Goal: Task Accomplishment & Management: Manage account settings

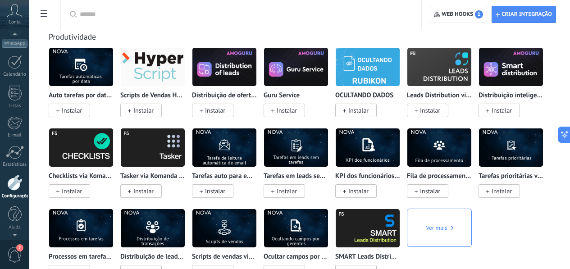
scroll to position [101, 0]
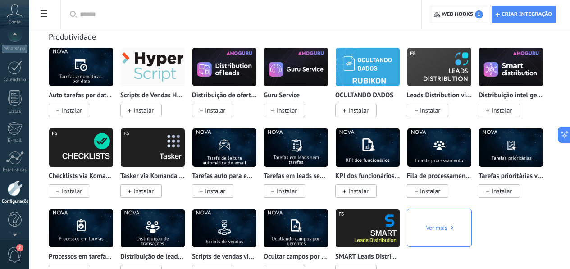
click at [15, 19] on span "Conta" at bounding box center [15, 22] width 12 height 6
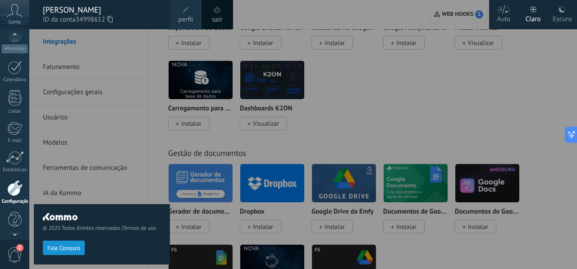
click at [434, 136] on div at bounding box center [317, 134] width 577 height 269
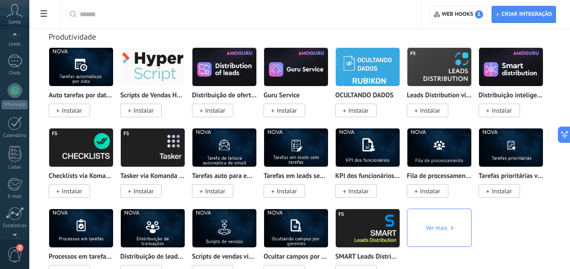
click at [14, 36] on div at bounding box center [14, 36] width 29 height 14
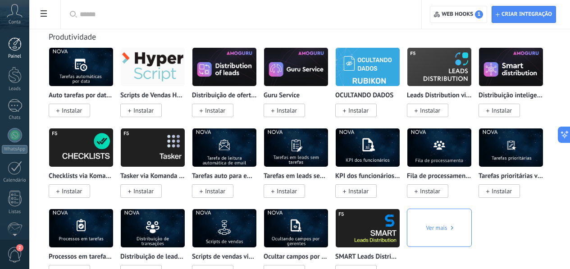
click at [16, 46] on div at bounding box center [15, 44] width 14 height 14
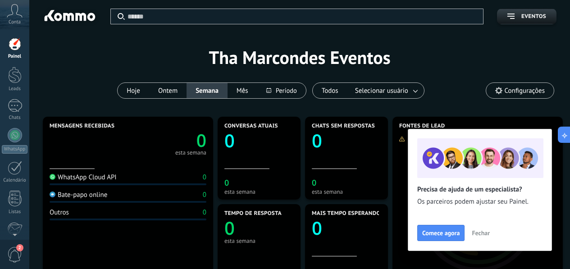
click at [484, 231] on span "Fechar" at bounding box center [481, 233] width 18 height 6
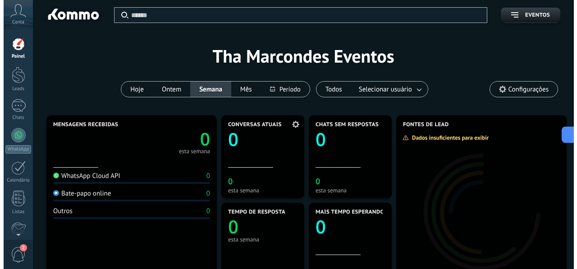
scroll to position [2, 0]
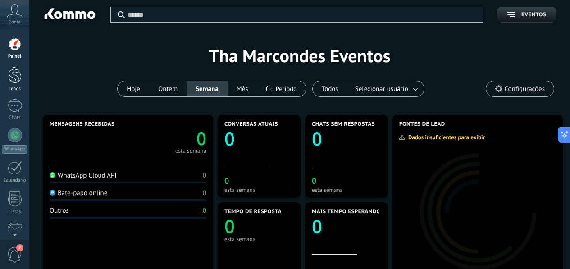
click at [15, 82] on div at bounding box center [15, 75] width 14 height 17
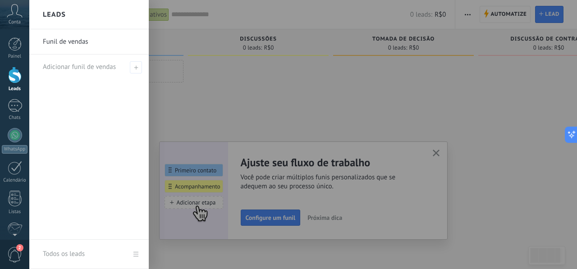
click at [483, 186] on div at bounding box center [317, 134] width 577 height 269
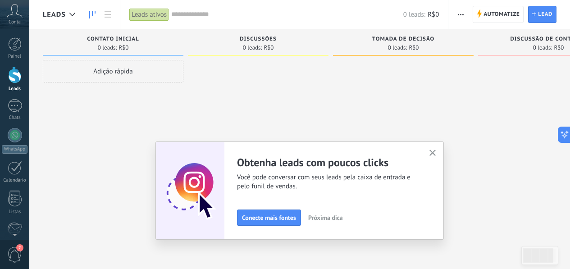
click at [436, 152] on icon "button" at bounding box center [433, 153] width 7 height 7
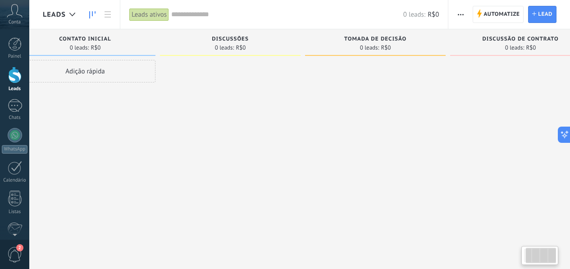
scroll to position [0, 62]
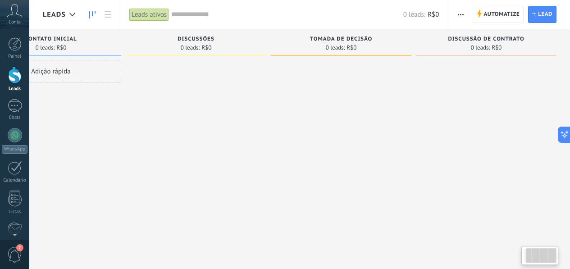
drag, startPoint x: 501, startPoint y: 166, endPoint x: 304, endPoint y: 157, distance: 196.4
click at [307, 158] on div "Desculpe, nenhum lead encontrado Mostrar tudo Etapa de leads de entrada solicit…" at bounding box center [276, 120] width 590 height 182
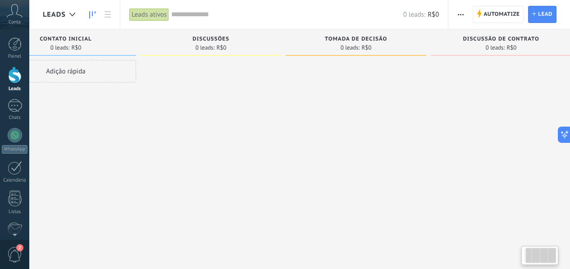
scroll to position [0, 0]
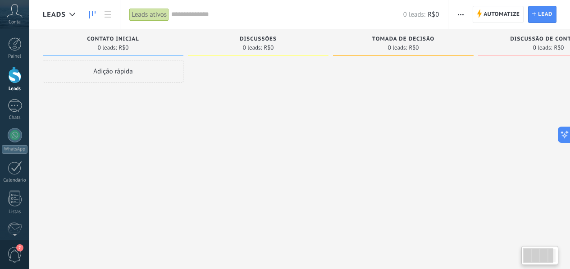
drag, startPoint x: 306, startPoint y: 158, endPoint x: 433, endPoint y: 164, distance: 127.3
click at [433, 164] on div at bounding box center [403, 136] width 141 height 152
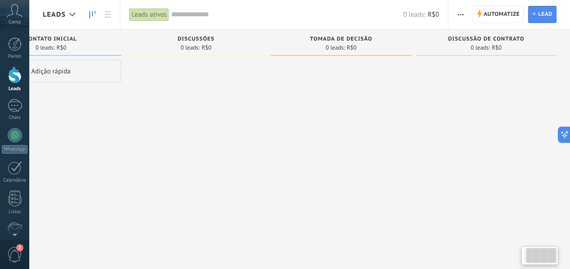
drag, startPoint x: 423, startPoint y: 137, endPoint x: 253, endPoint y: 125, distance: 170.4
click at [253, 125] on div "Desculpe, nenhum lead encontrado Mostrar tudo Etapa de leads de entrada solicit…" at bounding box center [276, 120] width 590 height 182
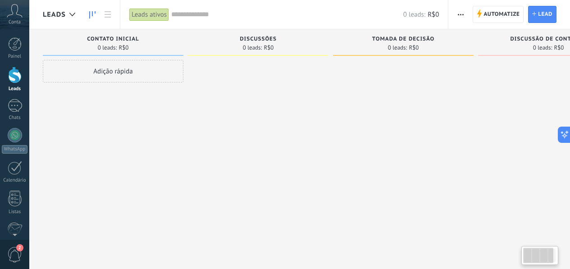
drag, startPoint x: 252, startPoint y: 125, endPoint x: 470, endPoint y: 128, distance: 217.8
click at [469, 128] on div "Desculpe, nenhum lead encontrado Mostrar tudo Etapa de leads de entrada solicit…" at bounding box center [338, 120] width 590 height 182
